Goal: Task Accomplishment & Management: Complete application form

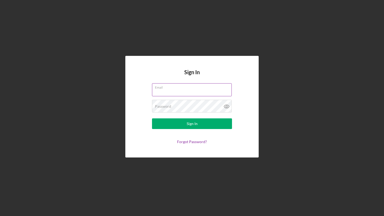
click at [166, 92] on input "Email" at bounding box center [192, 89] width 80 height 13
type input "[EMAIL_ADDRESS][DOMAIN_NAME]"
click at [152, 119] on button "Sign In" at bounding box center [192, 124] width 80 height 11
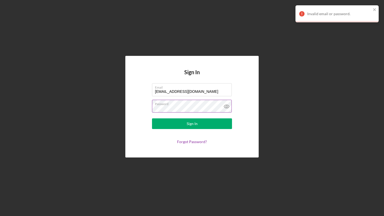
click at [169, 106] on label "Password" at bounding box center [193, 103] width 77 height 6
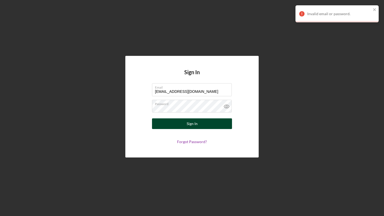
click at [177, 123] on button "Sign In" at bounding box center [192, 124] width 80 height 11
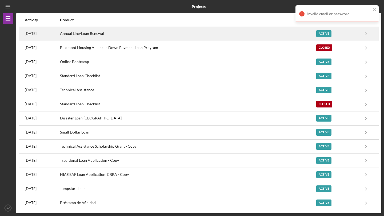
click at [128, 36] on div "Annual Line/Loan Renewal" at bounding box center [188, 33] width 256 height 13
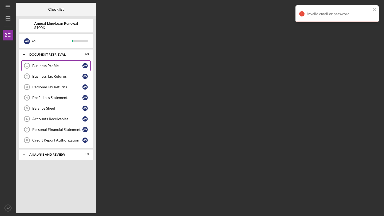
click at [49, 64] on div "Business Profile" at bounding box center [57, 66] width 50 height 4
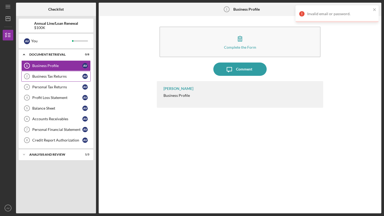
click at [58, 77] on div "Business Tax Returns" at bounding box center [57, 76] width 50 height 4
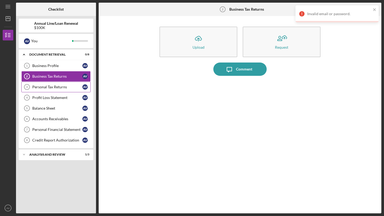
click at [58, 87] on div "Personal Tax Returns" at bounding box center [57, 87] width 50 height 4
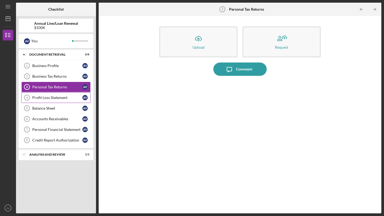
click at [57, 96] on div "Profit Loss Statement" at bounding box center [57, 98] width 50 height 4
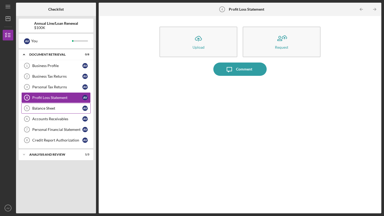
click at [57, 106] on div "Balance Sheet" at bounding box center [57, 108] width 50 height 4
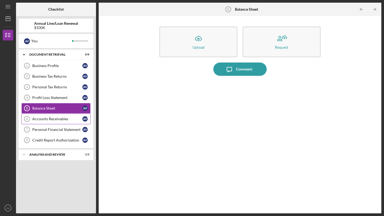
click at [57, 119] on div "Accounts Receivables" at bounding box center [57, 119] width 50 height 4
